Goal: Obtain resource: Download file/media

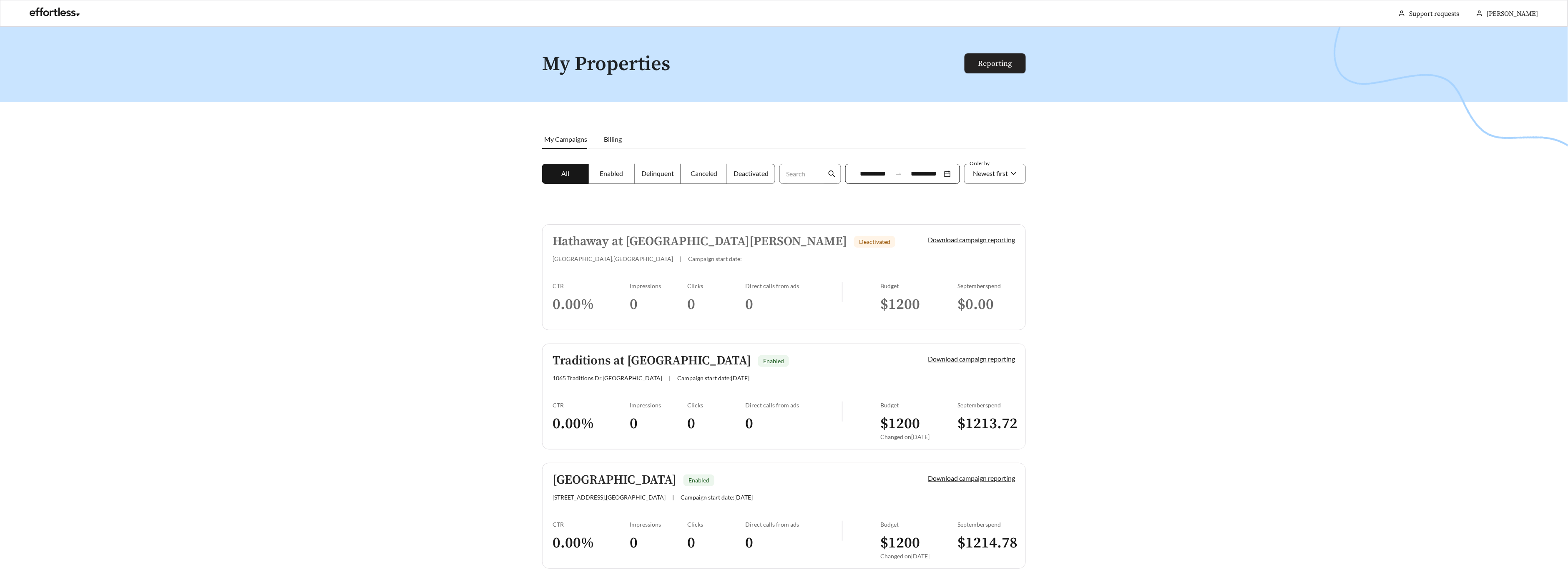
click at [985, 61] on link "Reporting" at bounding box center [995, 64] width 34 height 10
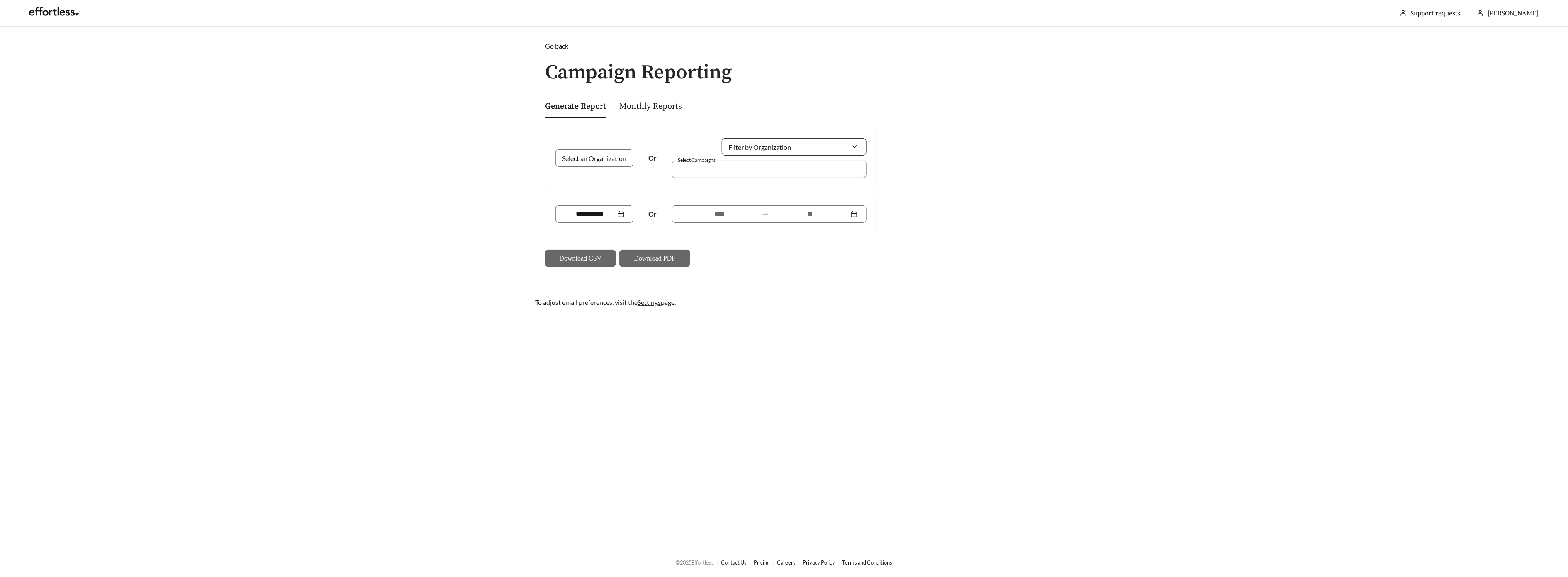
click at [740, 141] on input "Filter by Organization" at bounding box center [791, 147] width 120 height 16
click at [742, 163] on span "Gross Residential" at bounding box center [756, 165] width 50 height 8
click at [585, 221] on div at bounding box center [595, 214] width 78 height 18
type input "*******"
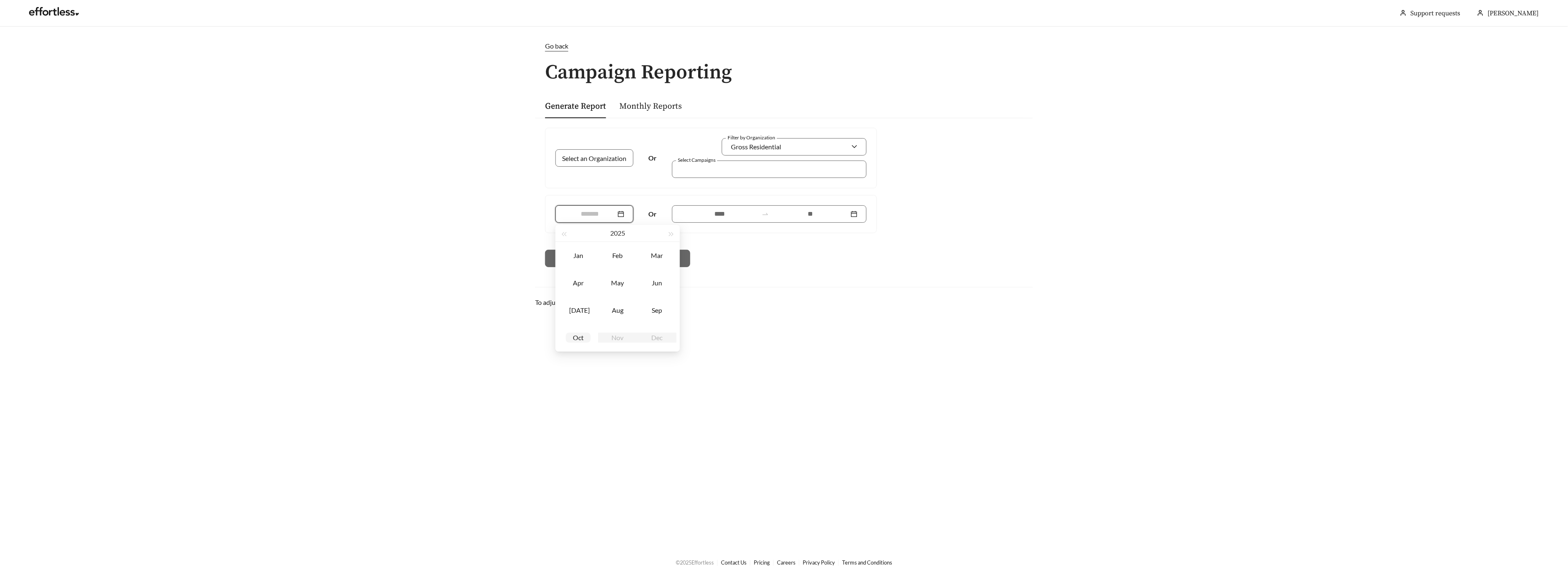
click at [576, 339] on div "Oct" at bounding box center [578, 338] width 25 height 10
type input "*******"
click at [715, 170] on div at bounding box center [763, 169] width 175 height 11
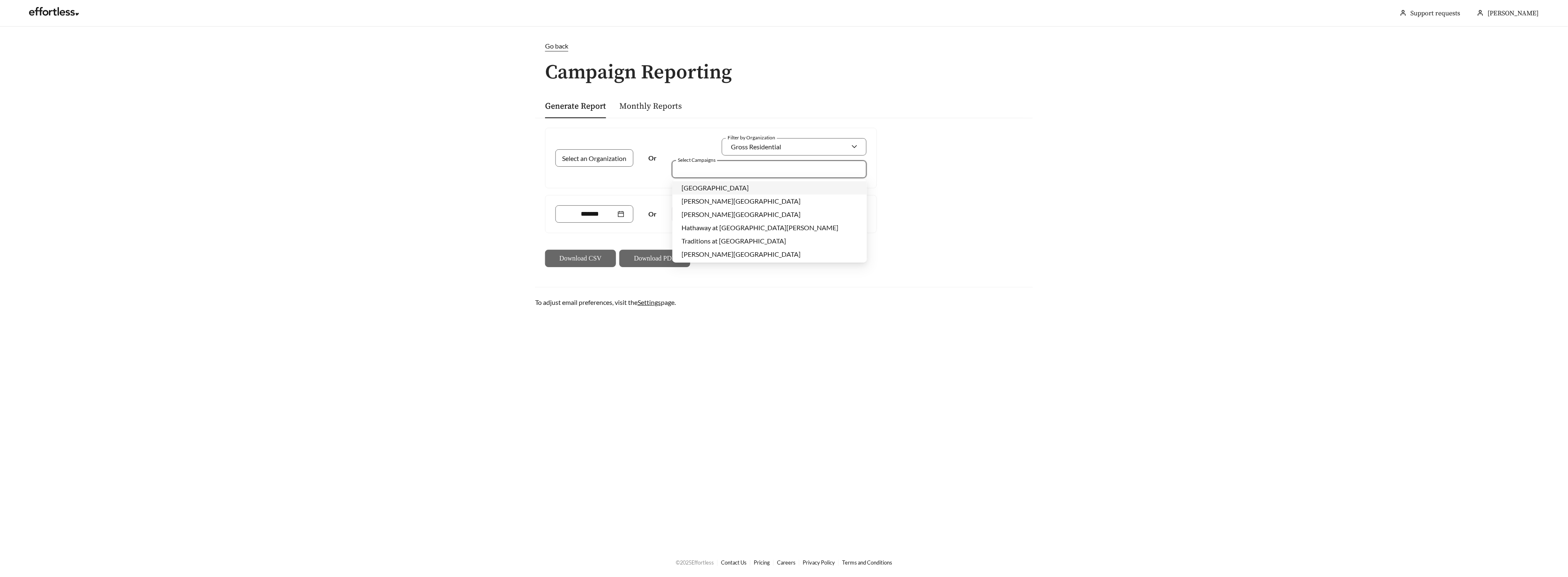
click at [702, 186] on span "[GEOGRAPHIC_DATA]" at bounding box center [715, 187] width 67 height 8
click at [696, 200] on span "[PERSON_NAME][GEOGRAPHIC_DATA]" at bounding box center [741, 201] width 119 height 8
click at [691, 213] on span "[PERSON_NAME][GEOGRAPHIC_DATA]" at bounding box center [741, 214] width 119 height 8
click at [701, 225] on span "Hathaway at [GEOGRAPHIC_DATA][PERSON_NAME]" at bounding box center [760, 227] width 157 height 8
click at [700, 239] on span "Traditions at [GEOGRAPHIC_DATA]" at bounding box center [734, 240] width 105 height 8
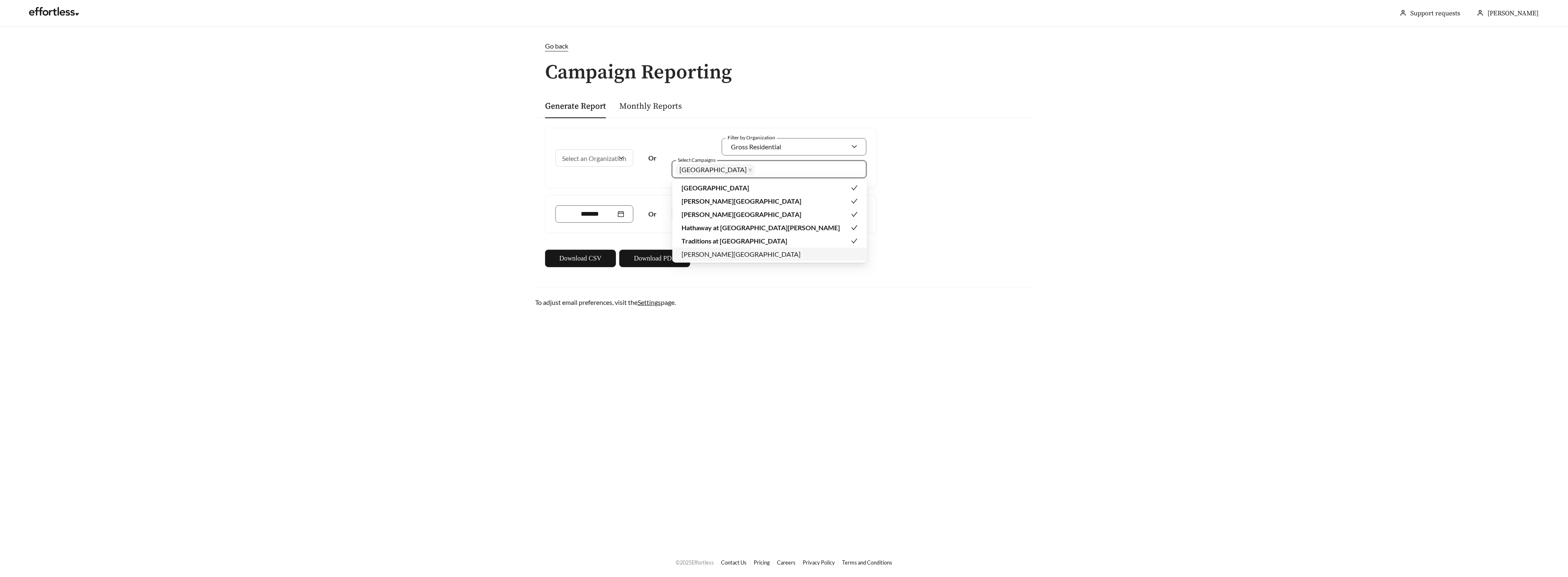
click at [696, 260] on div "[PERSON_NAME][GEOGRAPHIC_DATA]" at bounding box center [770, 254] width 195 height 13
click at [656, 257] on span "Download PDF" at bounding box center [654, 258] width 41 height 10
